Goal: Task Accomplishment & Management: Complete application form

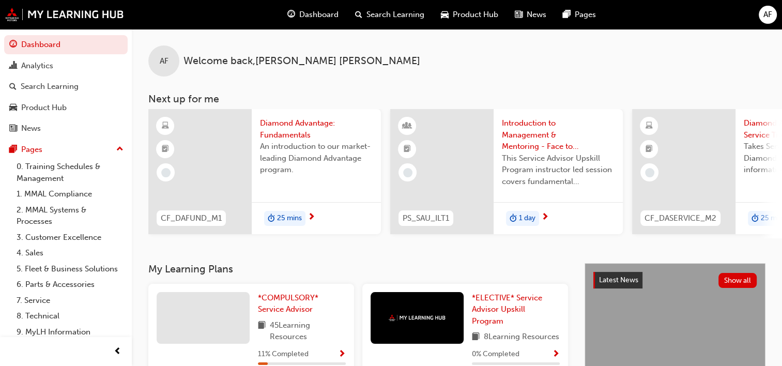
click at [764, 12] on span "AF" at bounding box center [767, 15] width 9 height 12
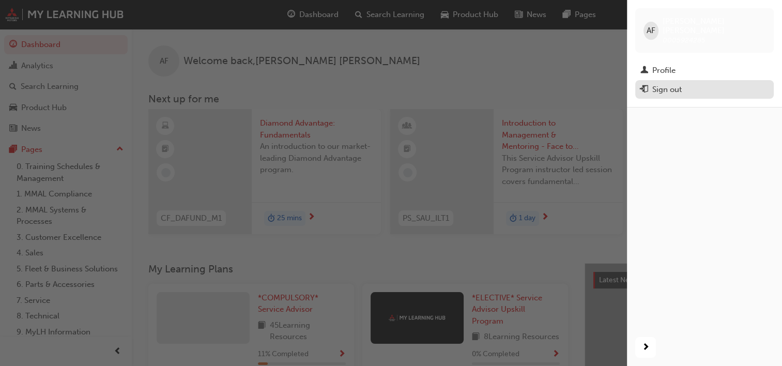
click at [670, 84] on div "Sign out" at bounding box center [666, 90] width 29 height 12
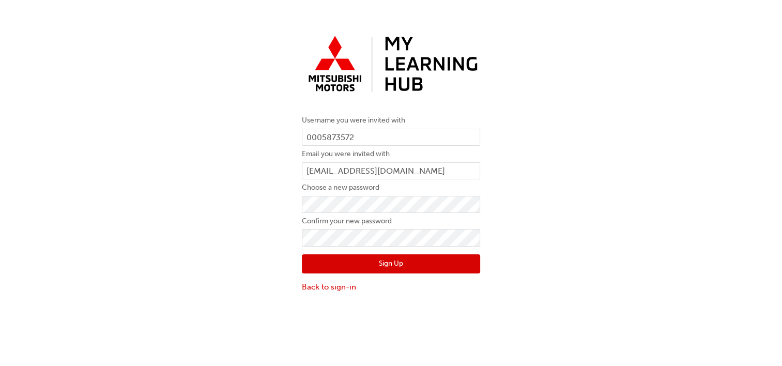
click at [577, 118] on div "Username you were invited with 0005873572 Email you were invited with juliasc@g…" at bounding box center [391, 162] width 782 height 278
click at [674, 129] on div "Username you were invited with 0005873572 Email you were invited with juliasc@g…" at bounding box center [391, 162] width 782 height 278
click at [469, 223] on label "Confirm your new password" at bounding box center [391, 221] width 178 height 12
click at [449, 269] on button "Sign Up" at bounding box center [391, 264] width 178 height 20
click at [428, 263] on button "Sign Up" at bounding box center [391, 264] width 178 height 20
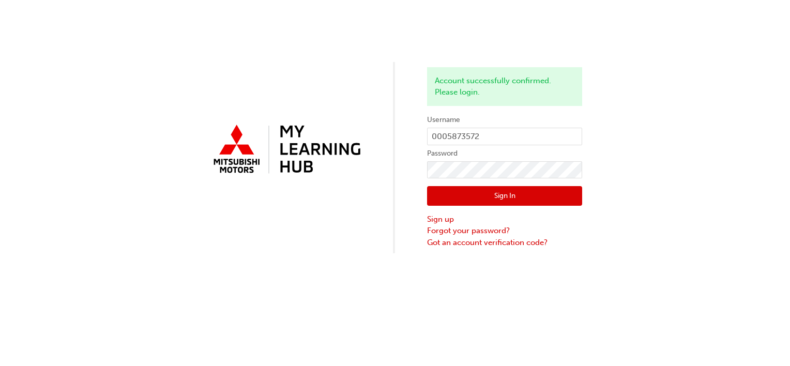
click at [604, 141] on div "Account successfully confirmed. Please login. Username 0005873572 Password Sign…" at bounding box center [395, 126] width 790 height 253
click at [523, 205] on button "Sign In" at bounding box center [504, 196] width 155 height 20
